Goal: Task Accomplishment & Management: Use online tool/utility

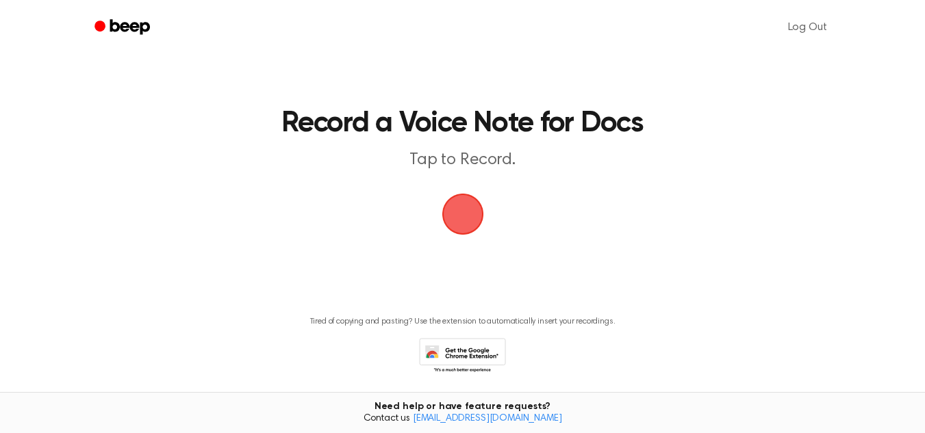
click at [476, 219] on span "button" at bounding box center [463, 214] width 76 height 76
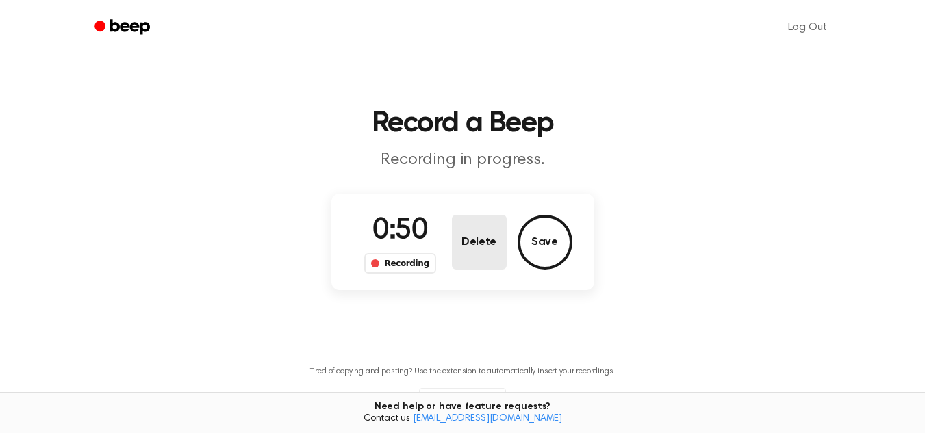
click at [475, 266] on button "Delete" at bounding box center [479, 242] width 55 height 55
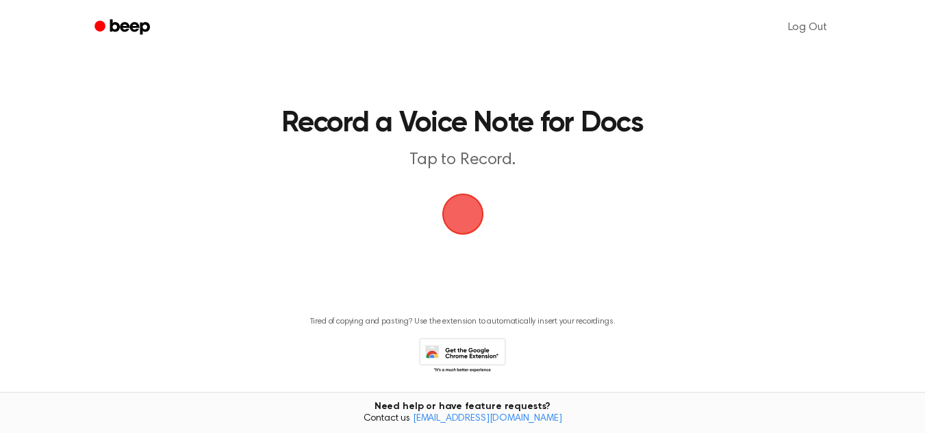
click at [474, 214] on span "button" at bounding box center [462, 214] width 49 height 49
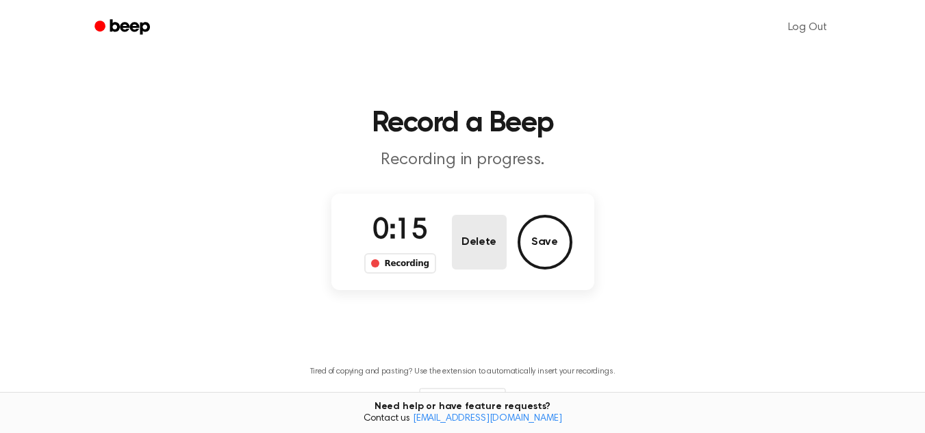
click at [481, 243] on button "Delete" at bounding box center [479, 242] width 55 height 55
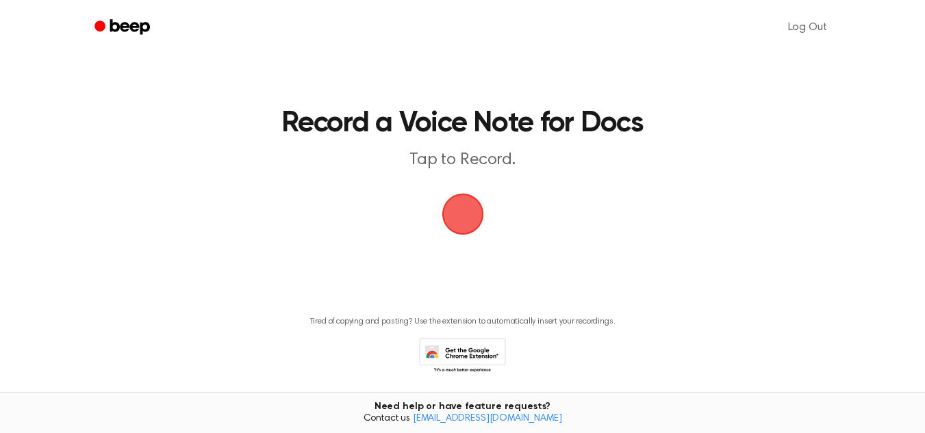
click at [475, 224] on span "button" at bounding box center [463, 214] width 77 height 77
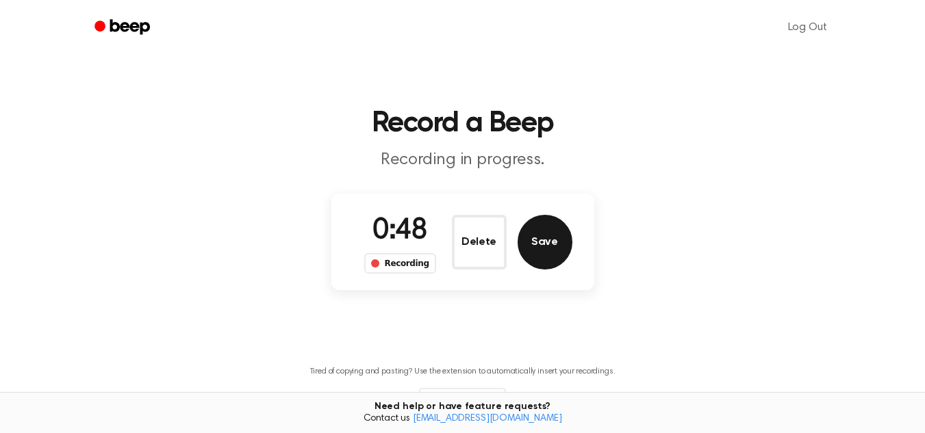
click at [552, 245] on button "Save" at bounding box center [545, 242] width 55 height 55
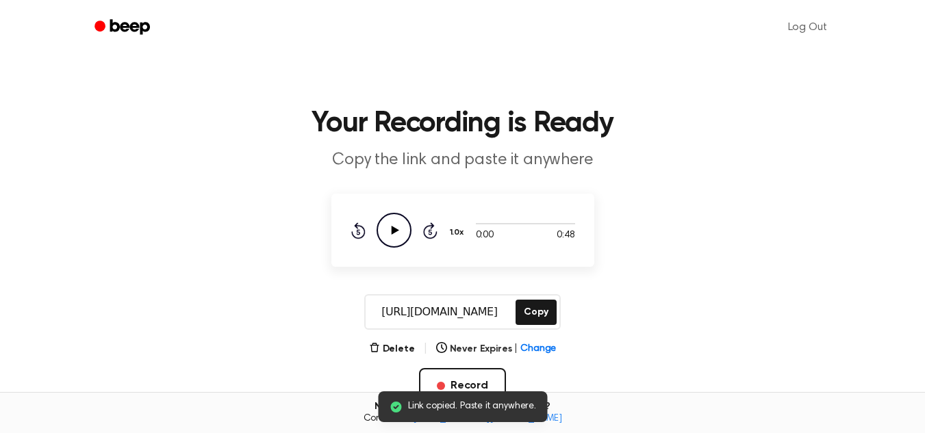
click at [385, 234] on icon "Play Audio" at bounding box center [394, 230] width 35 height 35
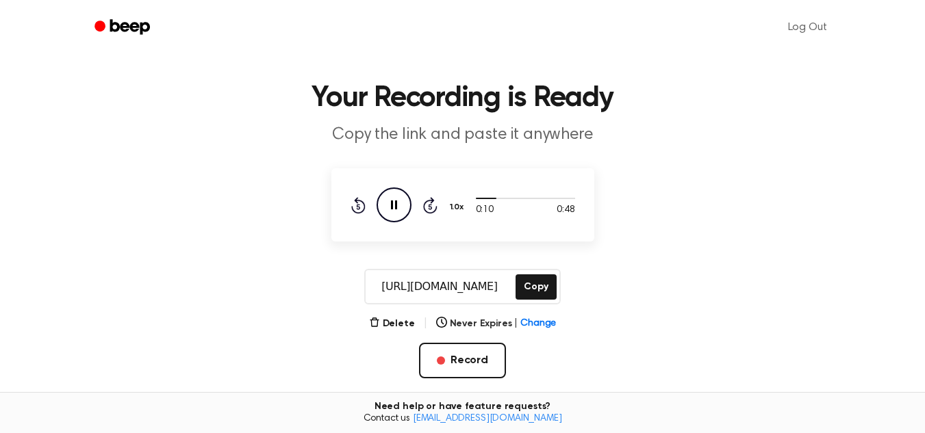
scroll to position [29, 0]
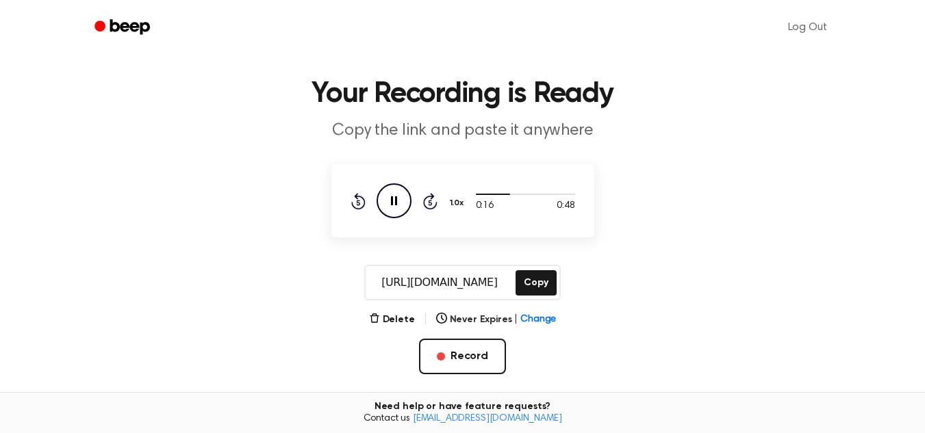
click at [404, 208] on icon "Pause Audio" at bounding box center [394, 201] width 35 height 35
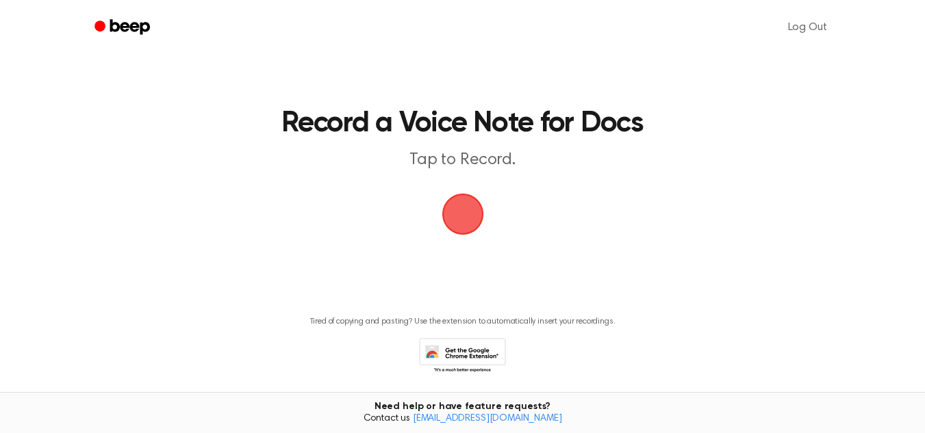
click at [487, 218] on span "button" at bounding box center [462, 214] width 49 height 49
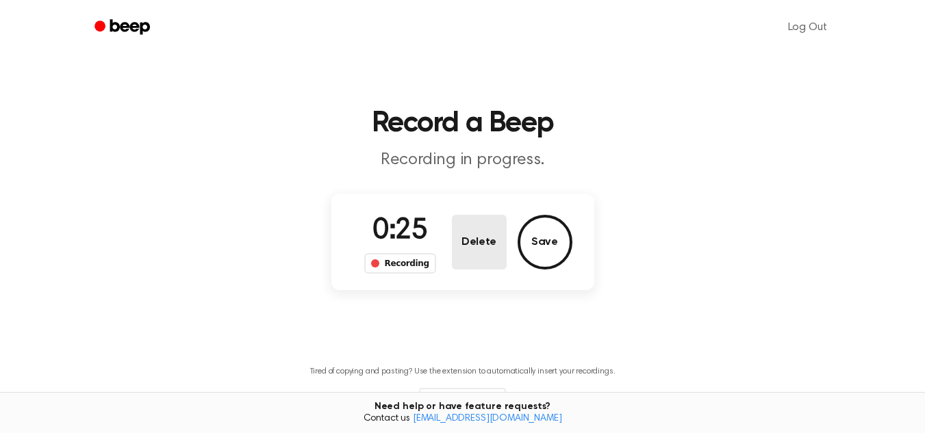
click at [479, 246] on button "Delete" at bounding box center [479, 242] width 55 height 55
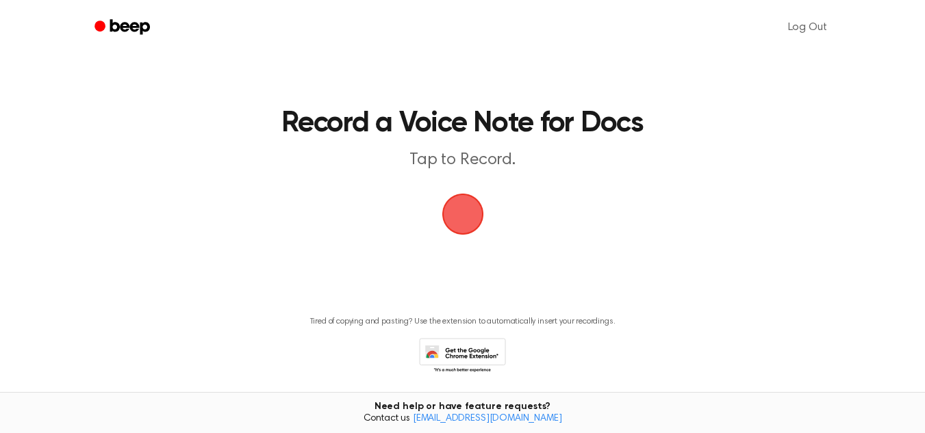
click at [466, 219] on span "button" at bounding box center [463, 214] width 60 height 60
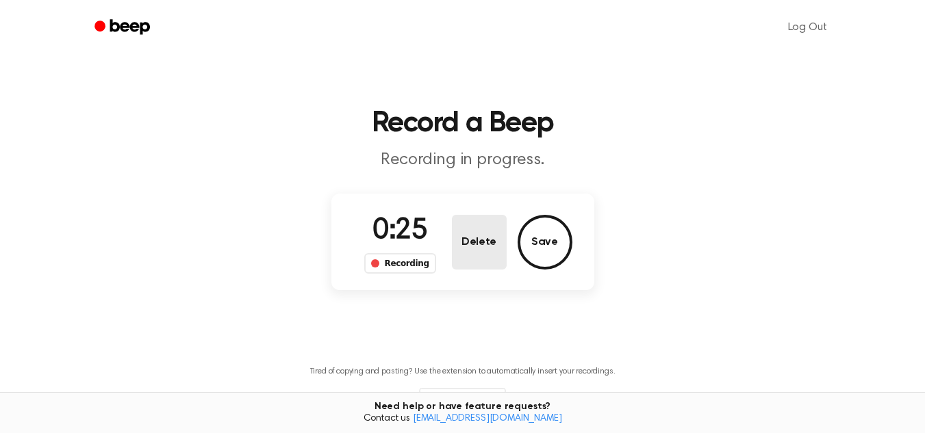
click at [498, 242] on button "Delete" at bounding box center [479, 242] width 55 height 55
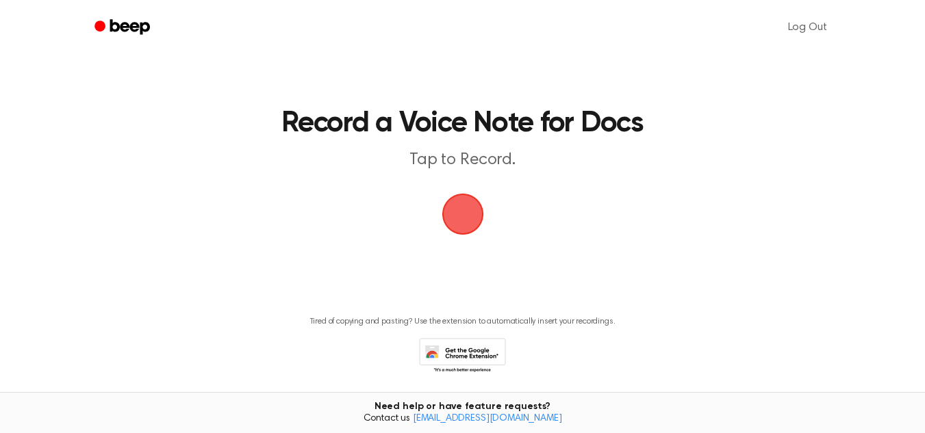
click at [498, 242] on main "Record a Voice Note for Docs Tap to Record. Tired of copying and pasting? Use t…" at bounding box center [462, 207] width 925 height 414
drag, startPoint x: 498, startPoint y: 242, endPoint x: 601, endPoint y: 149, distance: 139.6
click at [601, 149] on header "Record a Voice Note for Docs Tap to Record." at bounding box center [462, 141] width 629 height 62
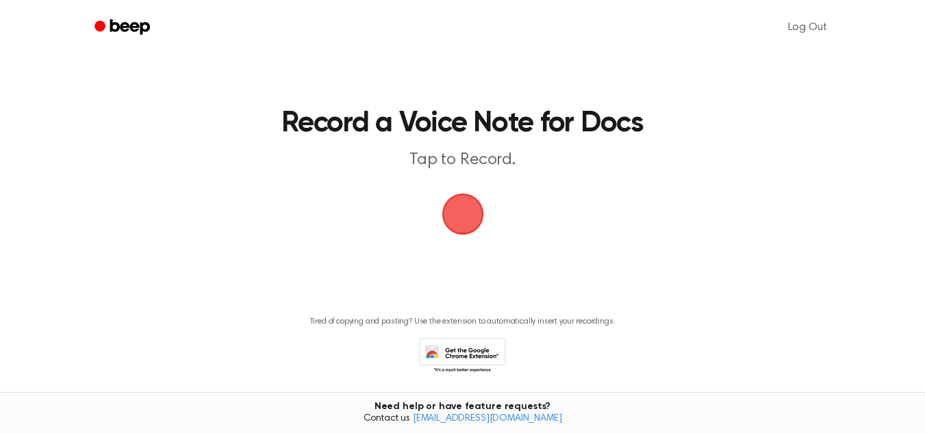
click at [759, 123] on h1 "Record a Voice Note for Docs" at bounding box center [462, 124] width 629 height 29
click at [475, 218] on span "button" at bounding box center [463, 214] width 73 height 73
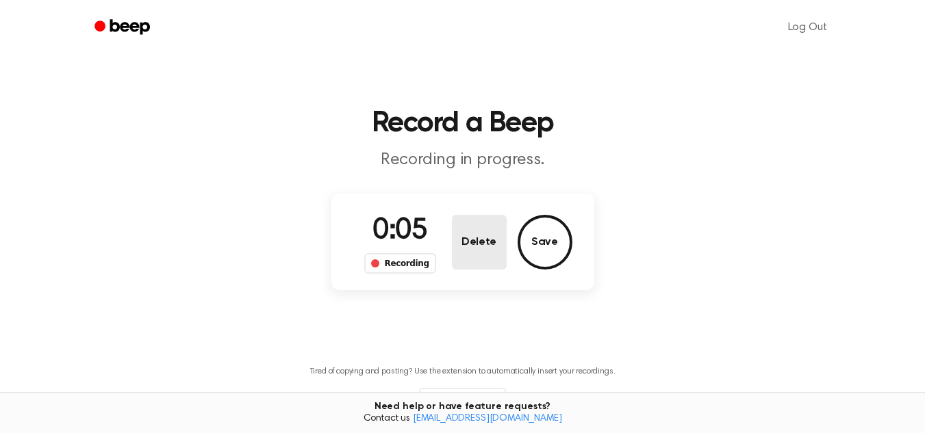
click at [478, 240] on button "Delete" at bounding box center [479, 242] width 55 height 55
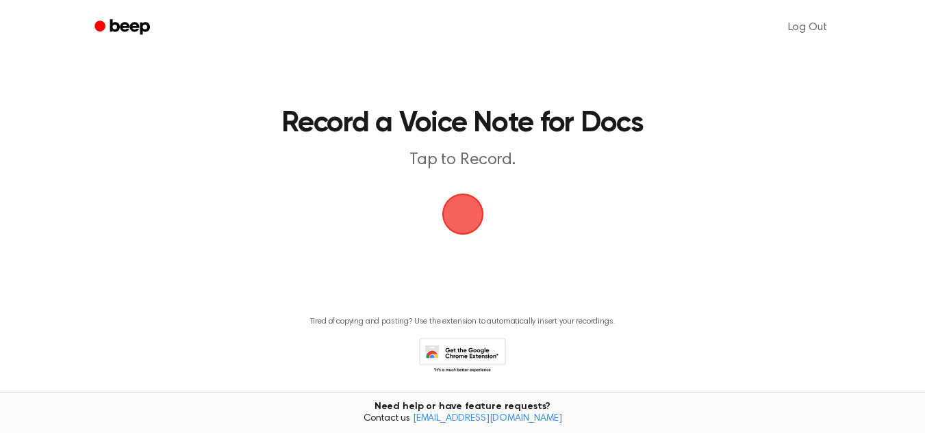
click at [470, 201] on span "button" at bounding box center [463, 214] width 77 height 77
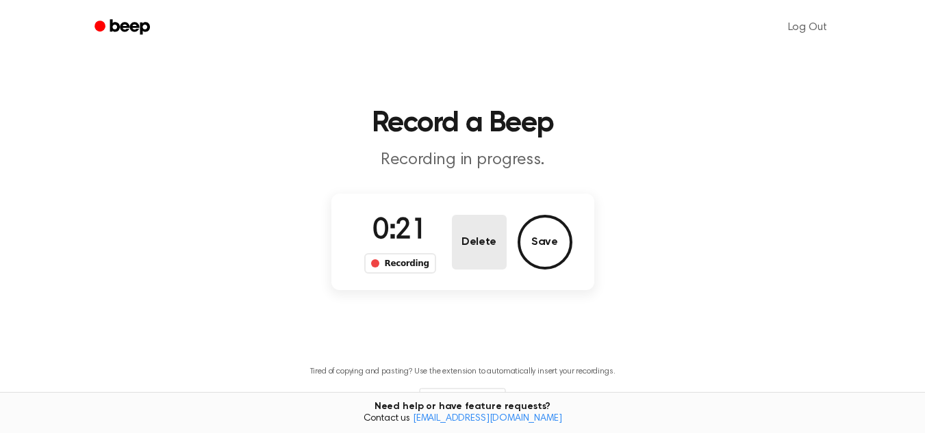
click at [477, 245] on button "Delete" at bounding box center [479, 242] width 55 height 55
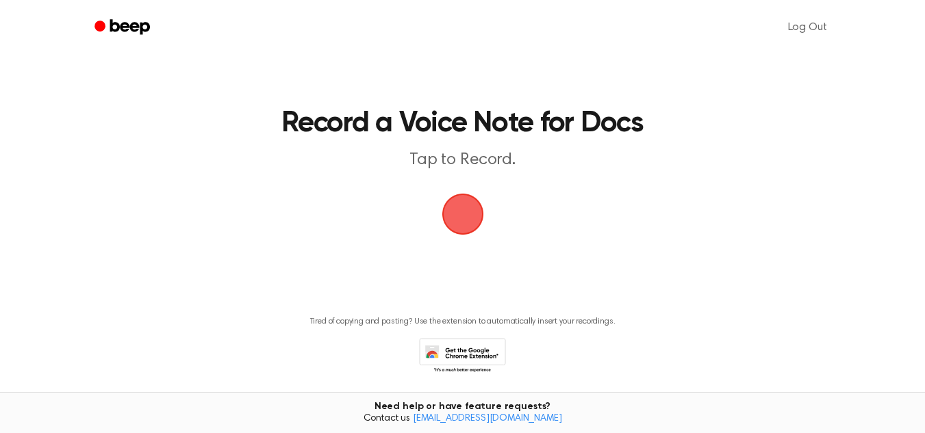
click at [465, 228] on span "button" at bounding box center [463, 214] width 77 height 77
click at [465, 228] on span "button" at bounding box center [462, 214] width 62 height 62
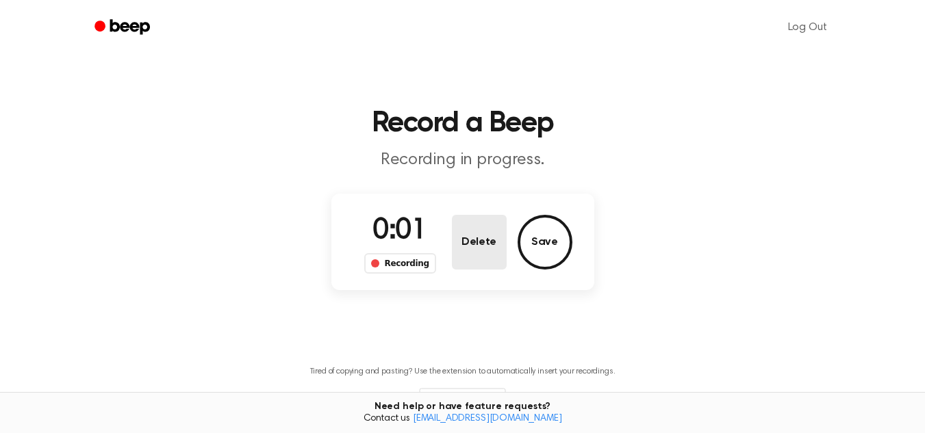
click at [466, 229] on button "Delete" at bounding box center [479, 242] width 55 height 55
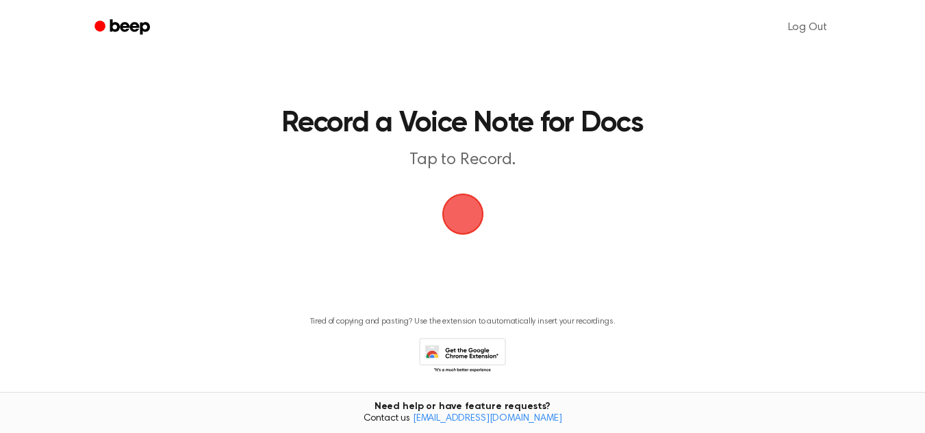
click at [466, 229] on span "button" at bounding box center [463, 214] width 55 height 55
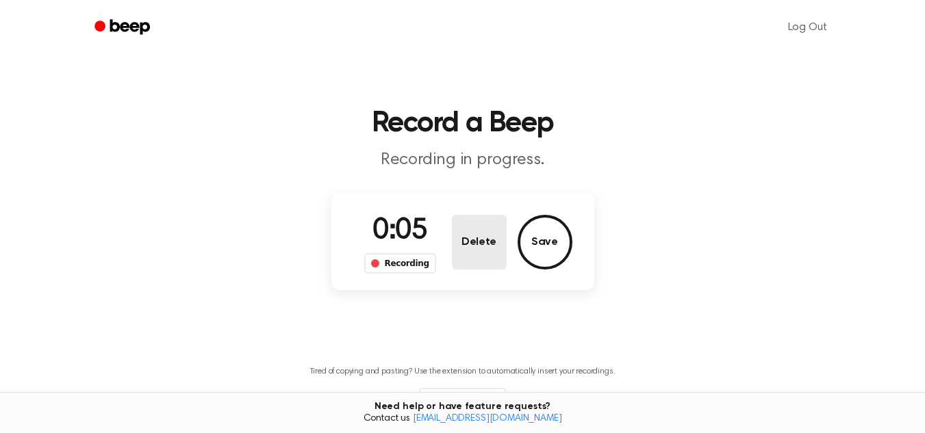
click at [466, 229] on button "Delete" at bounding box center [479, 242] width 55 height 55
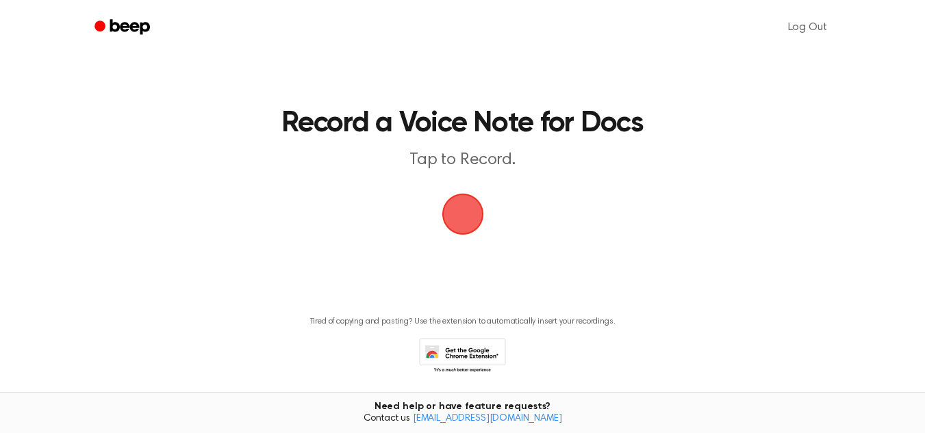
click at [453, 211] on span "button" at bounding box center [463, 214] width 56 height 56
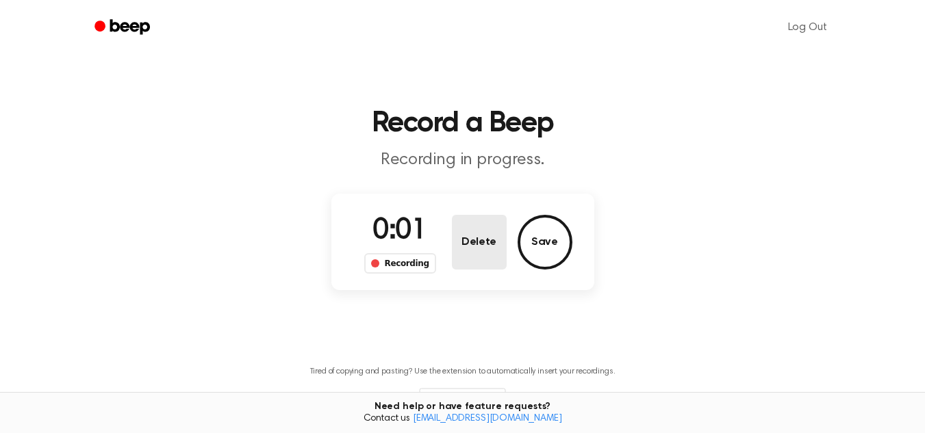
click at [464, 229] on button "Delete" at bounding box center [479, 242] width 55 height 55
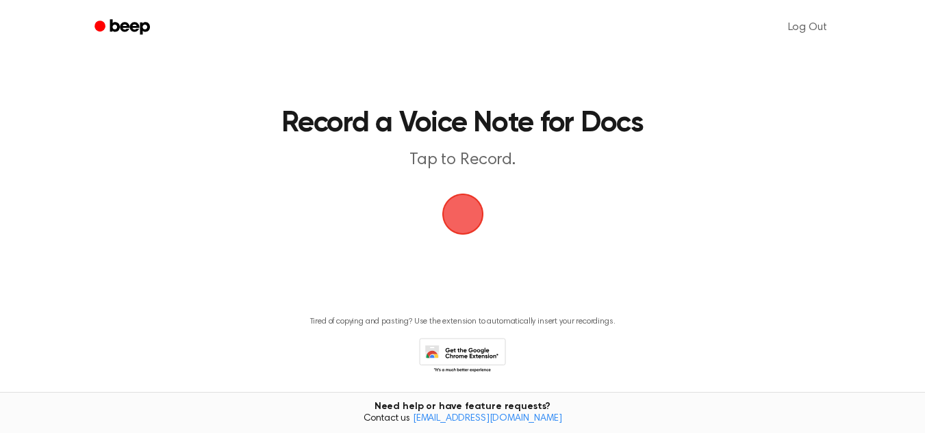
click at [466, 229] on span "button" at bounding box center [462, 215] width 58 height 58
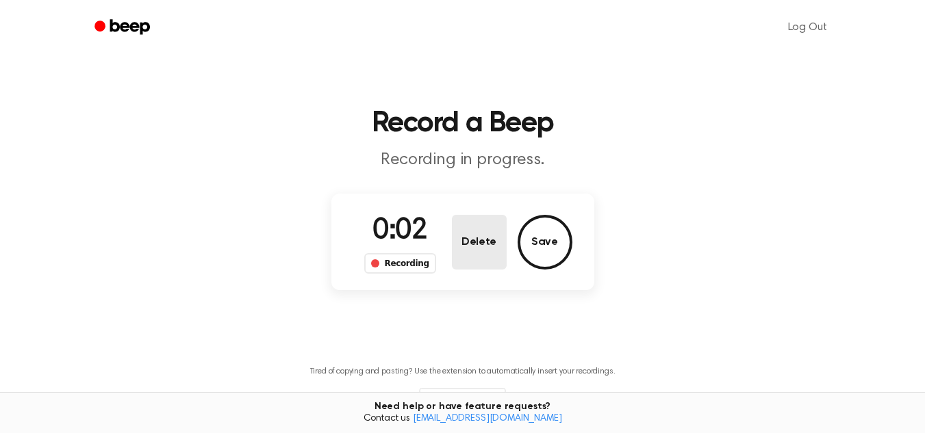
click at [466, 229] on button "Delete" at bounding box center [479, 242] width 55 height 55
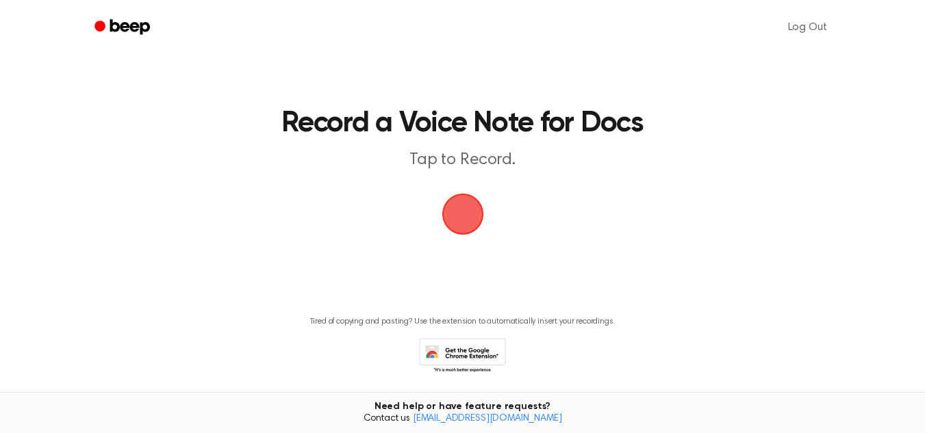
click at [466, 221] on span "button" at bounding box center [462, 214] width 51 height 51
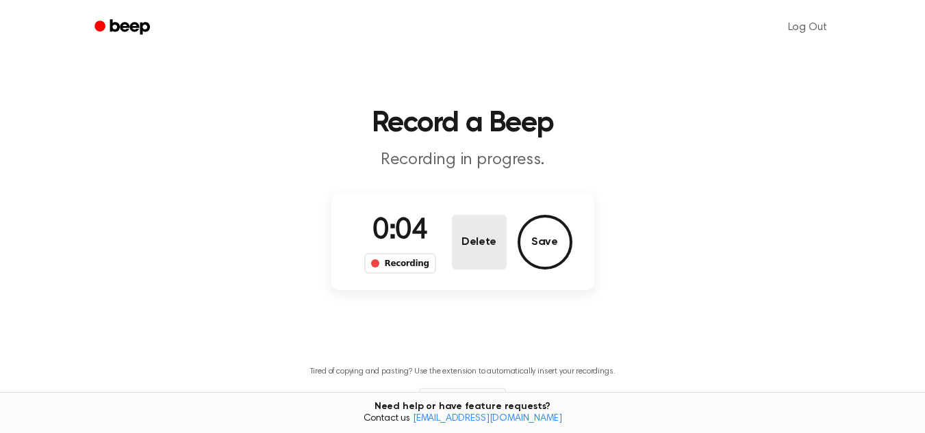
click at [466, 221] on button "Delete" at bounding box center [479, 242] width 55 height 55
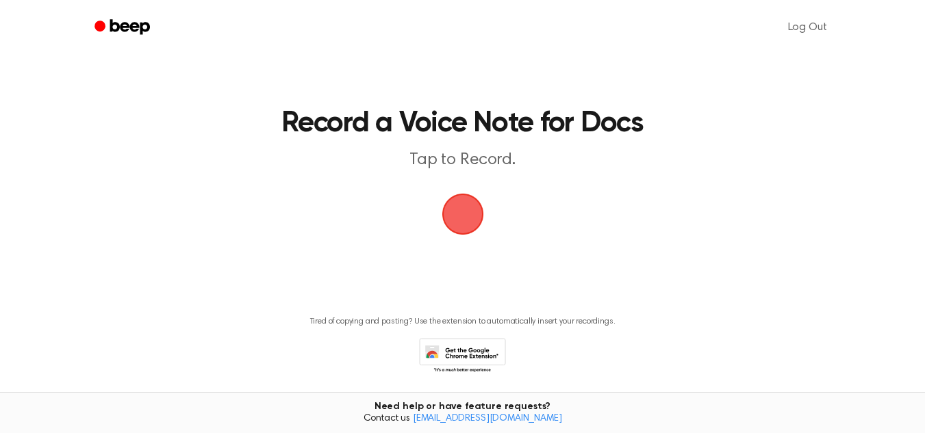
click at [466, 221] on span "button" at bounding box center [463, 214] width 38 height 38
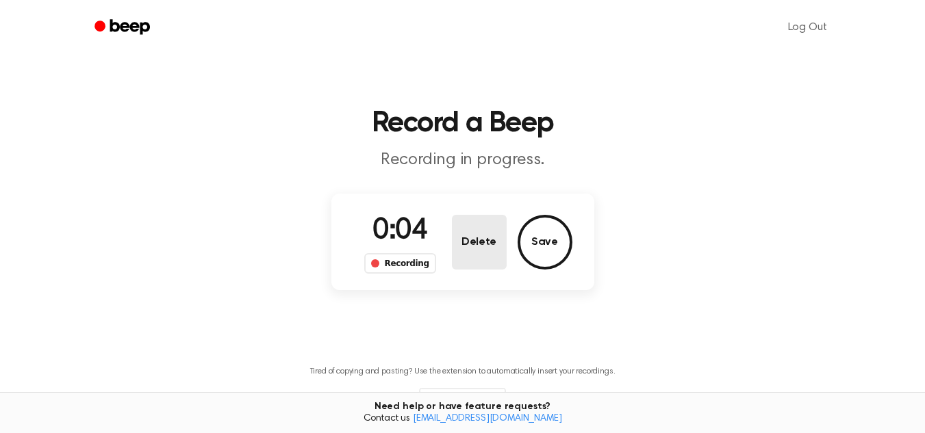
click at [466, 221] on button "Delete" at bounding box center [479, 242] width 55 height 55
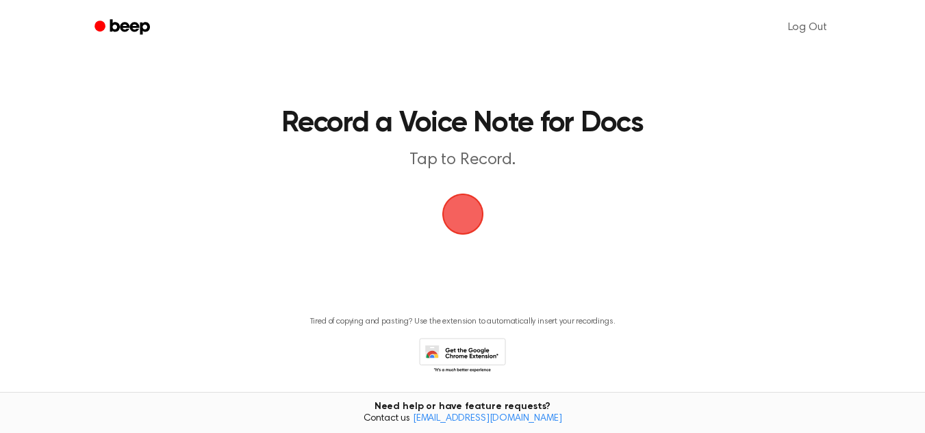
click at [466, 221] on span "button" at bounding box center [463, 214] width 56 height 56
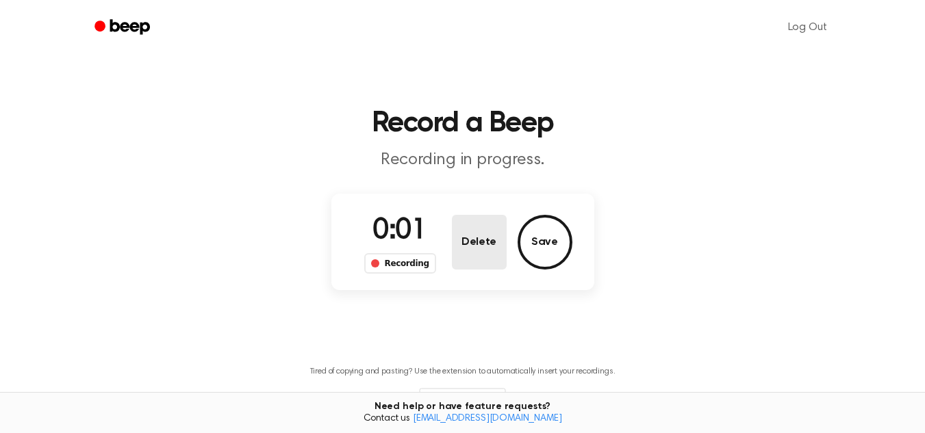
click at [466, 221] on button "Delete" at bounding box center [479, 242] width 55 height 55
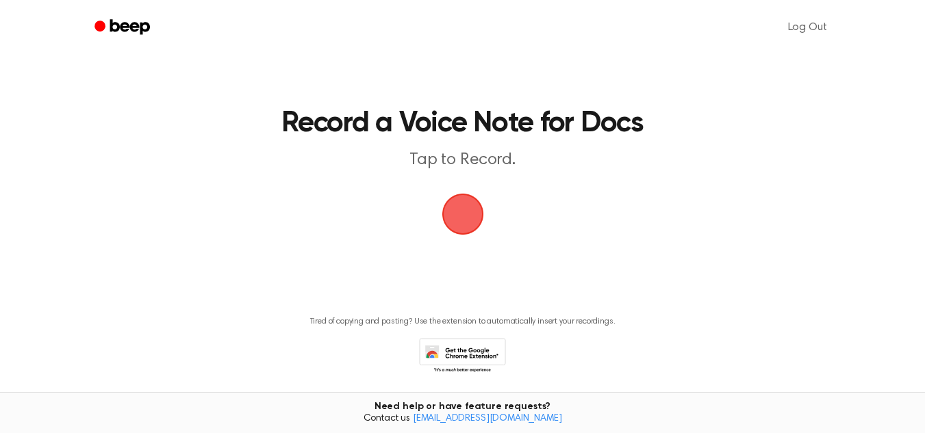
click at [466, 221] on span "button" at bounding box center [462, 214] width 51 height 51
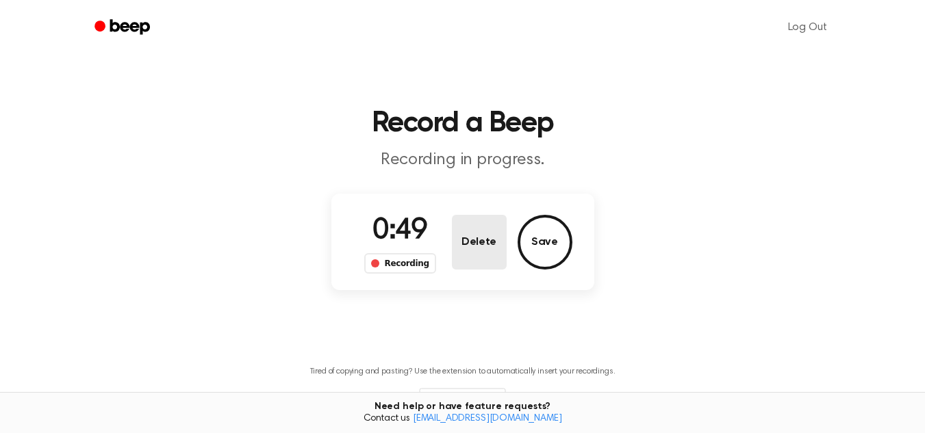
click at [492, 236] on button "Delete" at bounding box center [479, 242] width 55 height 55
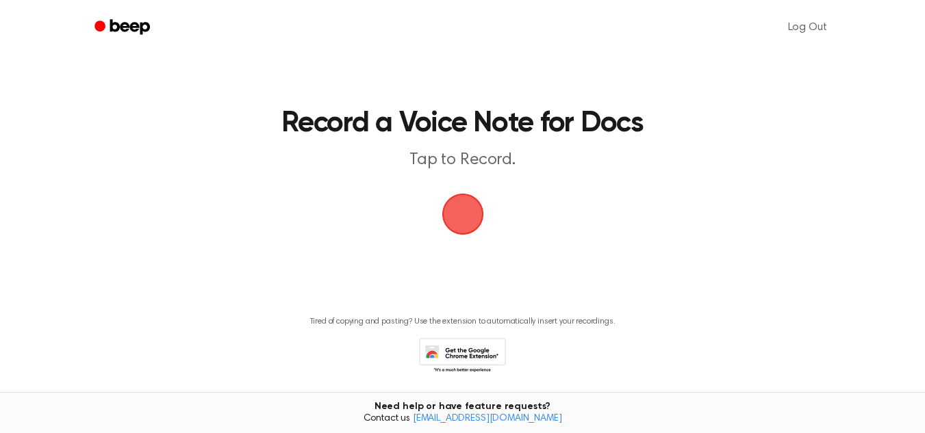
click at [475, 220] on span "button" at bounding box center [463, 214] width 70 height 70
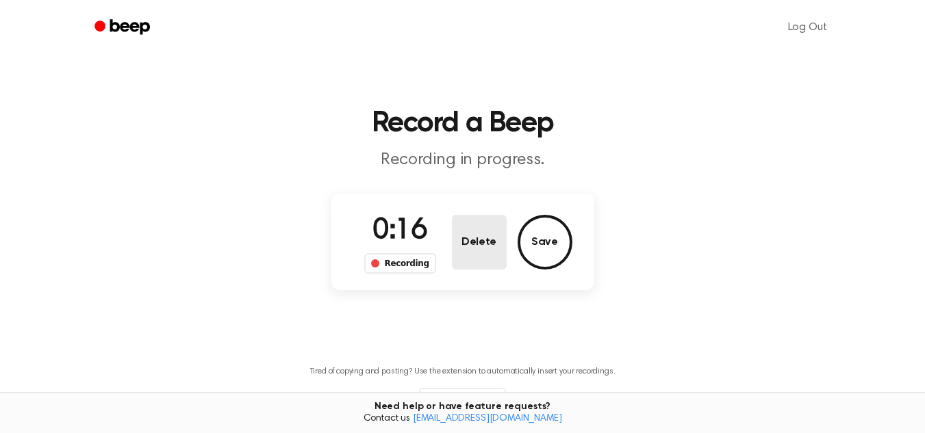
click at [475, 220] on button "Delete" at bounding box center [479, 242] width 55 height 55
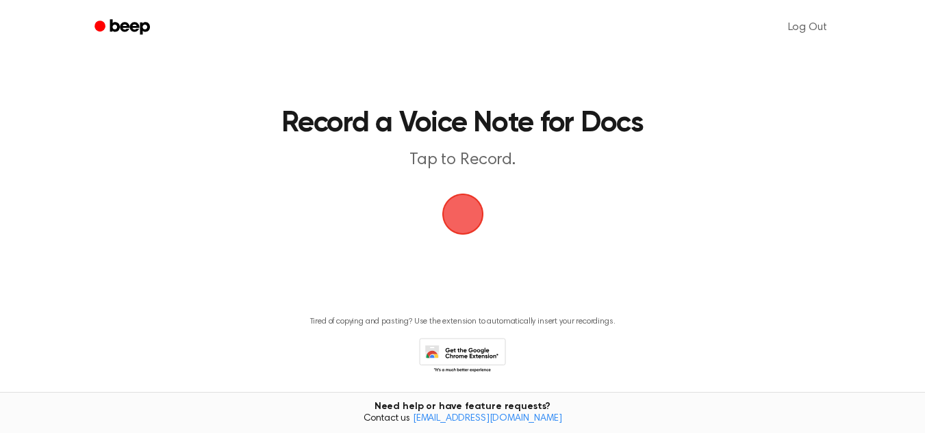
click at [475, 220] on span "button" at bounding box center [463, 214] width 60 height 60
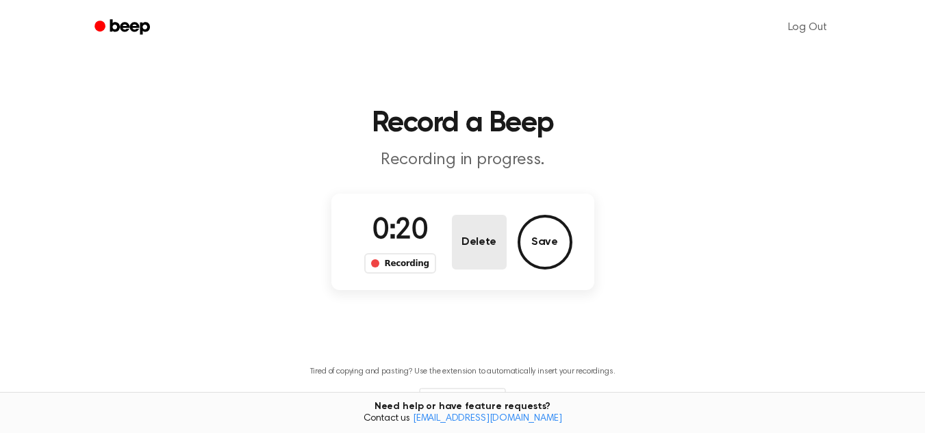
click at [475, 220] on button "Delete" at bounding box center [479, 242] width 55 height 55
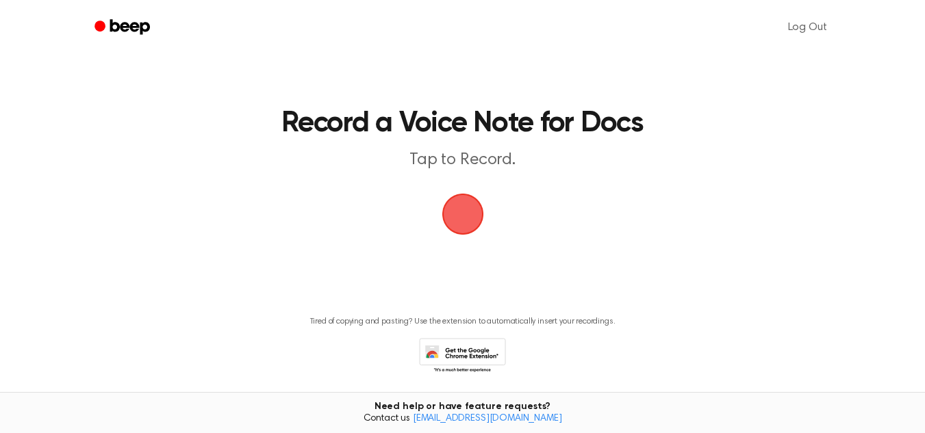
click at [449, 221] on span "button" at bounding box center [463, 214] width 68 height 68
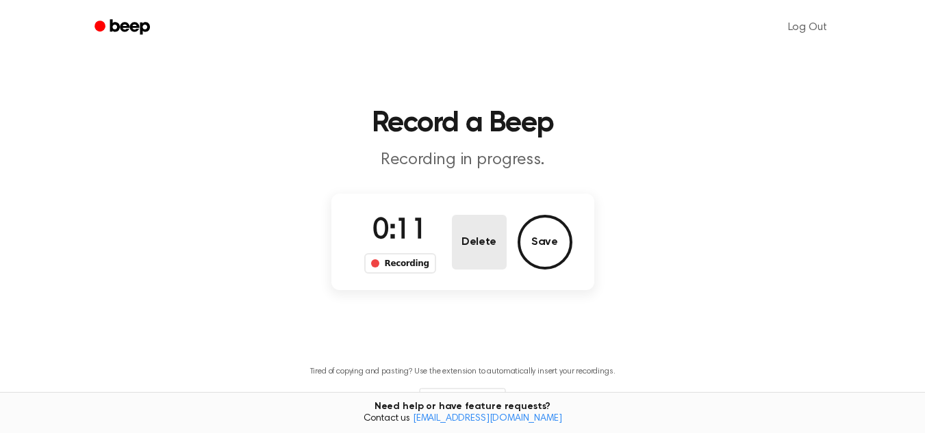
click at [475, 236] on button "Delete" at bounding box center [479, 242] width 55 height 55
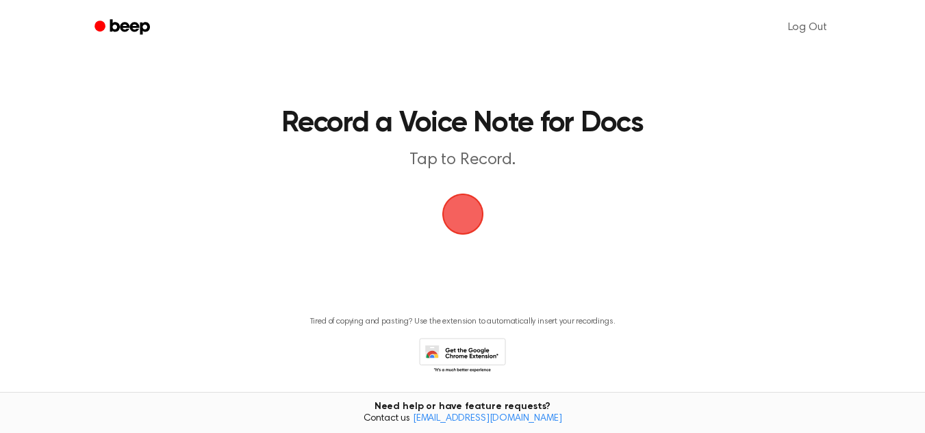
click at [463, 207] on span "button" at bounding box center [462, 214] width 49 height 49
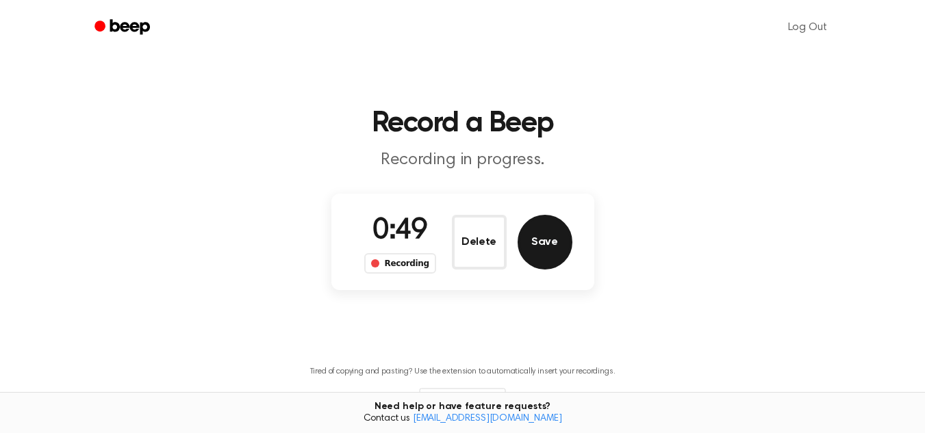
click at [553, 230] on button "Save" at bounding box center [545, 242] width 55 height 55
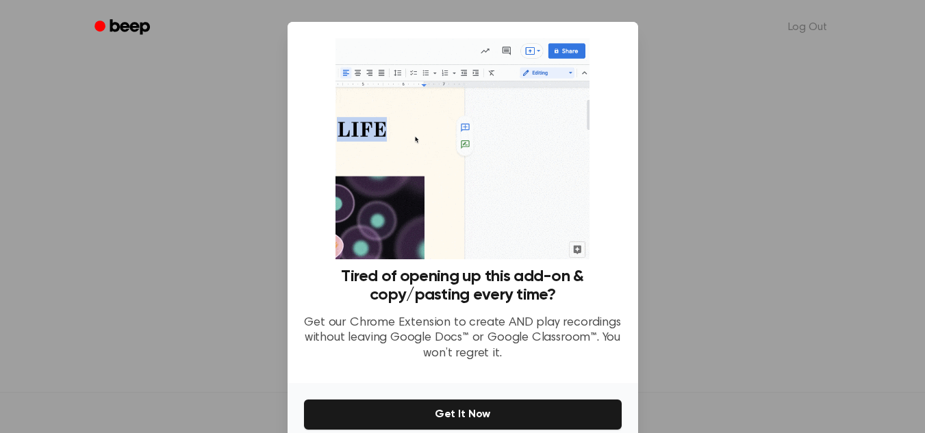
scroll to position [65, 0]
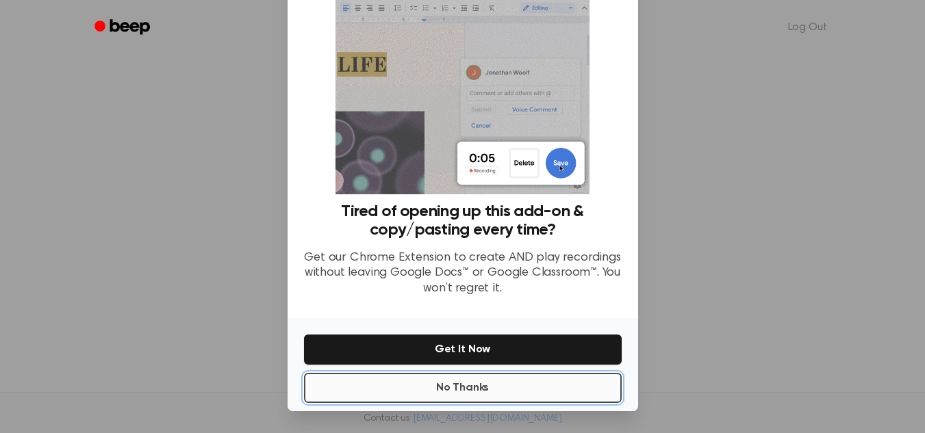
click at [492, 383] on button "No Thanks" at bounding box center [463, 388] width 318 height 30
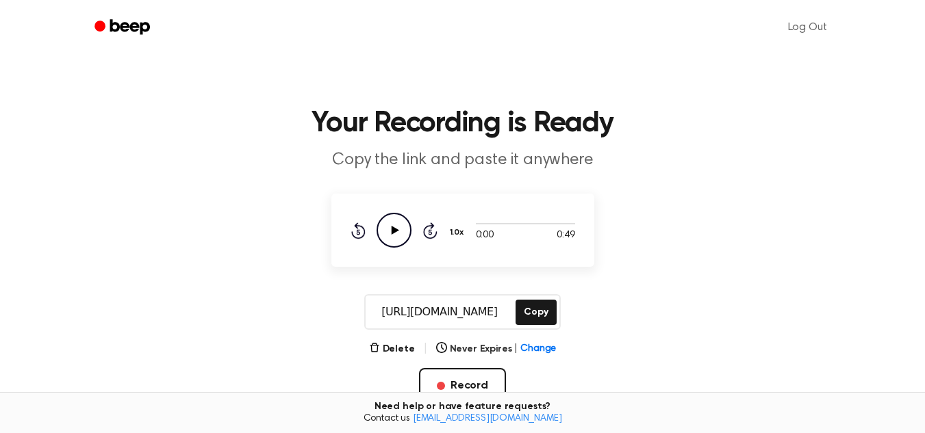
click at [388, 228] on icon "Play Audio" at bounding box center [394, 230] width 35 height 35
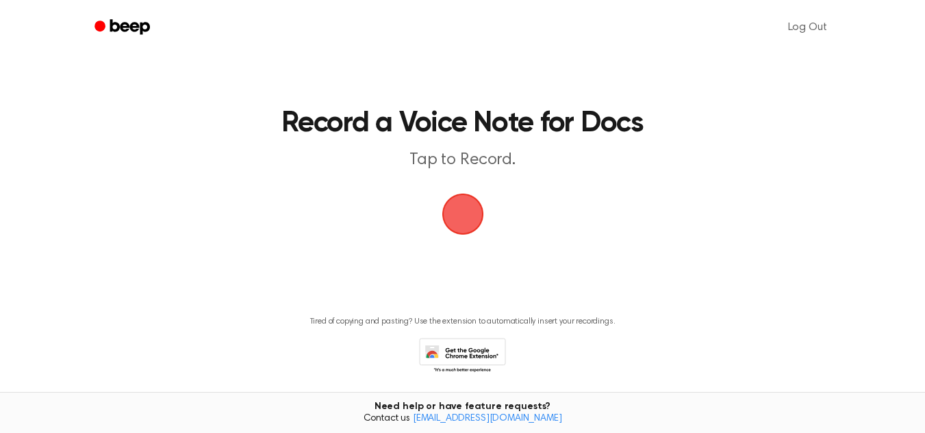
click at [461, 195] on span "button" at bounding box center [462, 214] width 75 height 75
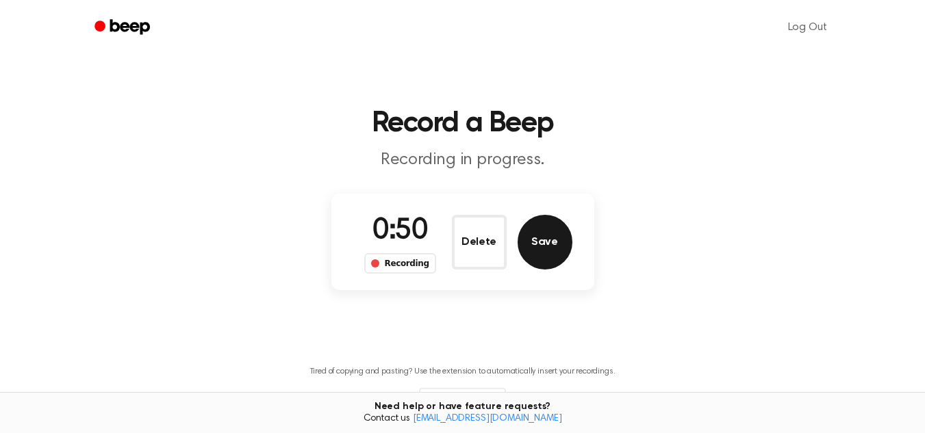
click at [544, 238] on button "Save" at bounding box center [545, 242] width 55 height 55
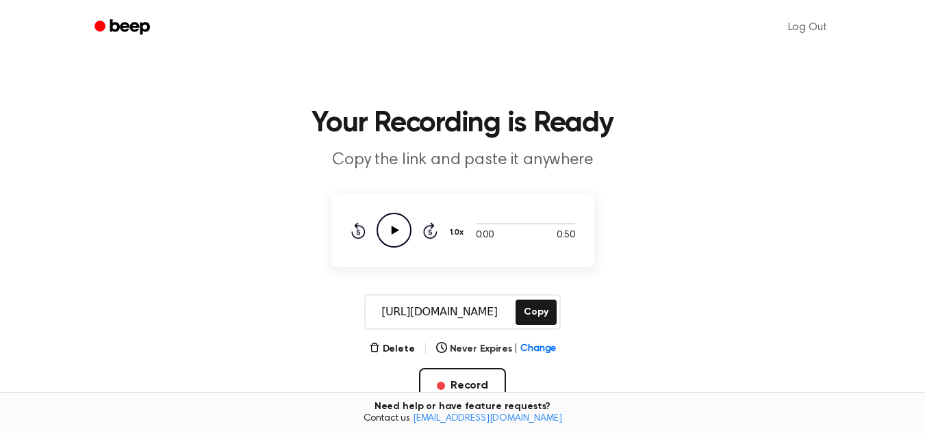
click at [394, 240] on icon "Play Audio" at bounding box center [394, 230] width 35 height 35
